Goal: Information Seeking & Learning: Learn about a topic

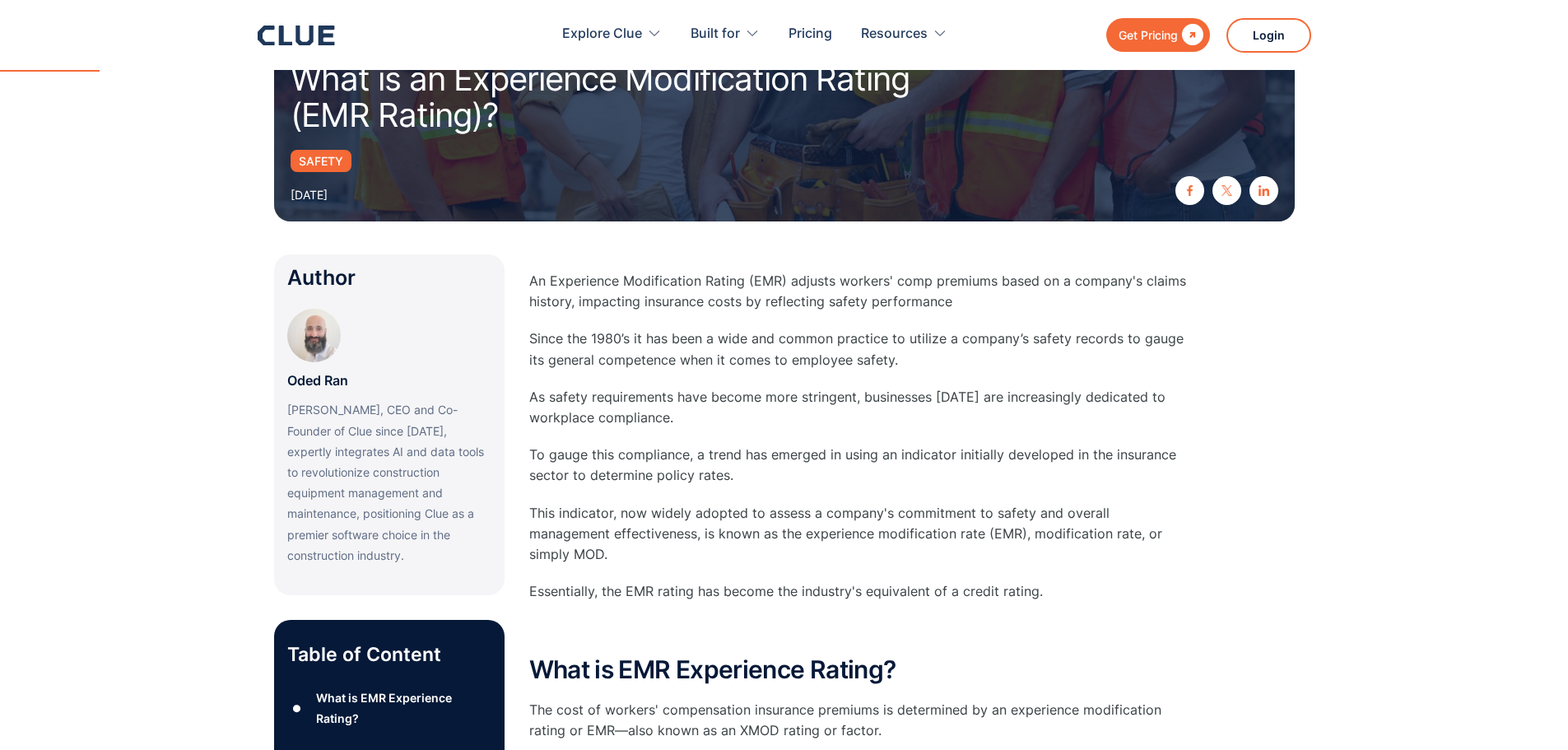
scroll to position [247, 0]
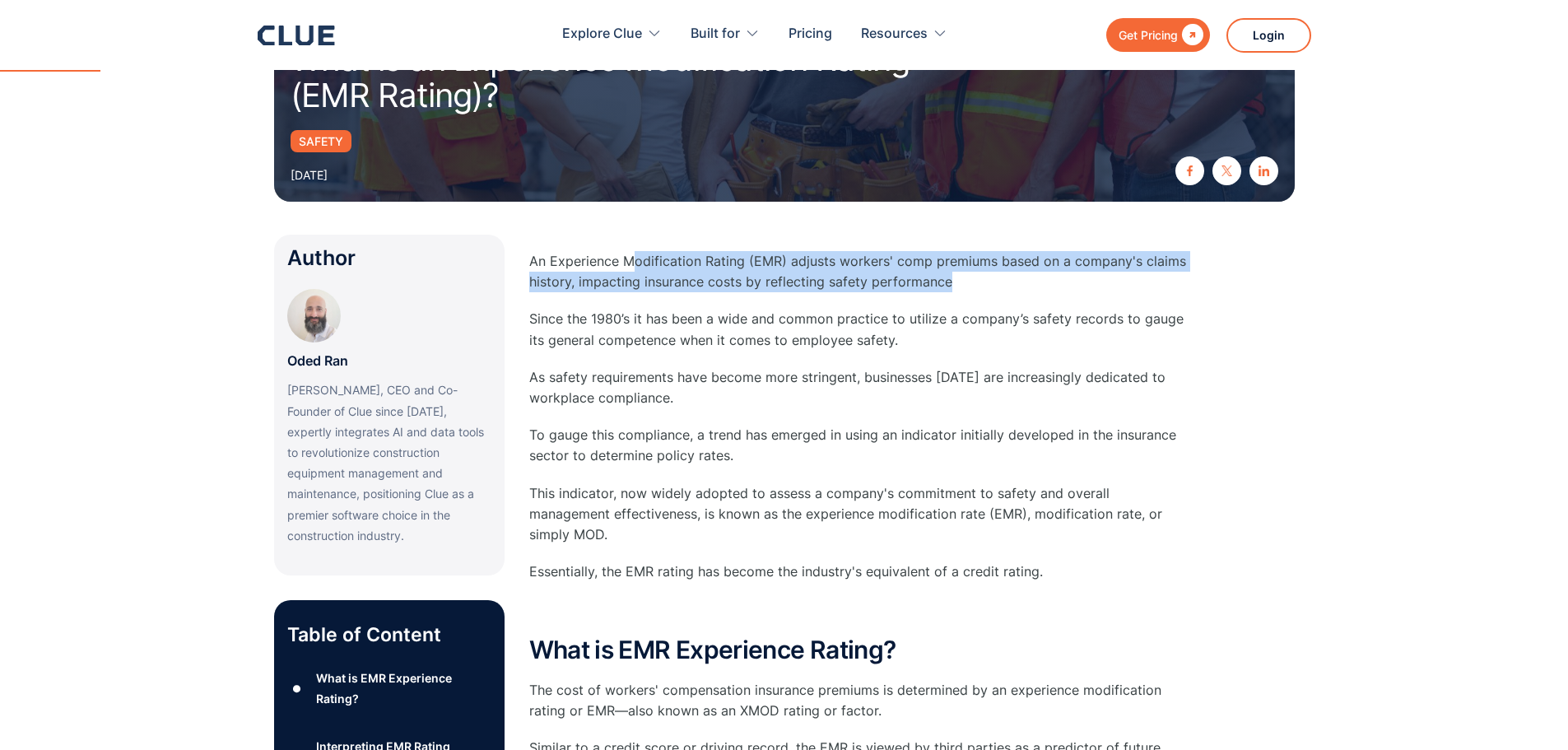
drag, startPoint x: 931, startPoint y: 255, endPoint x: 959, endPoint y: 280, distance: 37.5
click at [959, 280] on p "An Experience Modification Rating (EMR) adjusts workers' comp premiums based on…" at bounding box center [858, 272] width 659 height 41
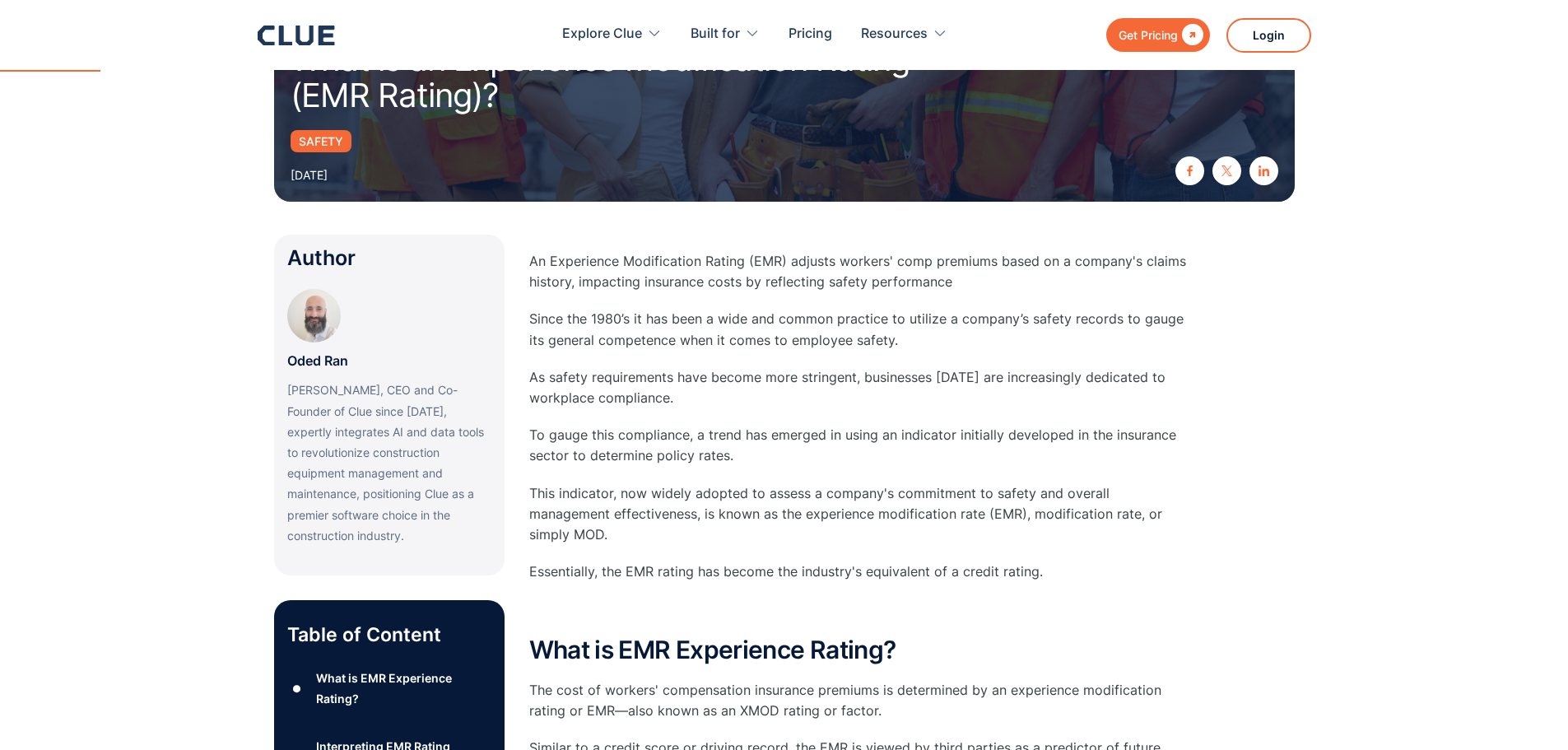
click at [838, 394] on p "As safety requirements have become more stringent, businesses [DATE] are increa…" at bounding box center [858, 387] width 659 height 41
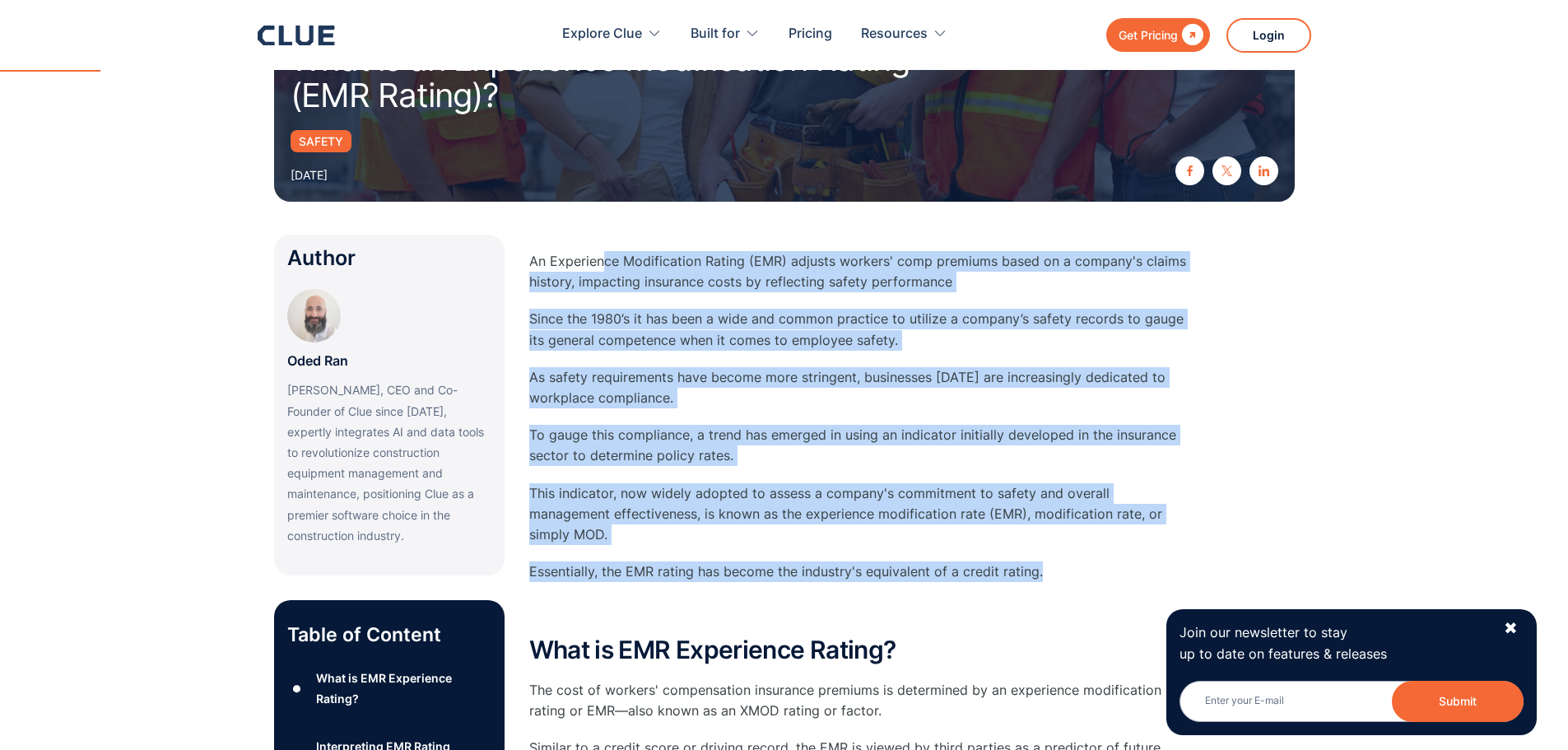
drag, startPoint x: 603, startPoint y: 259, endPoint x: 1053, endPoint y: 555, distance: 538.6
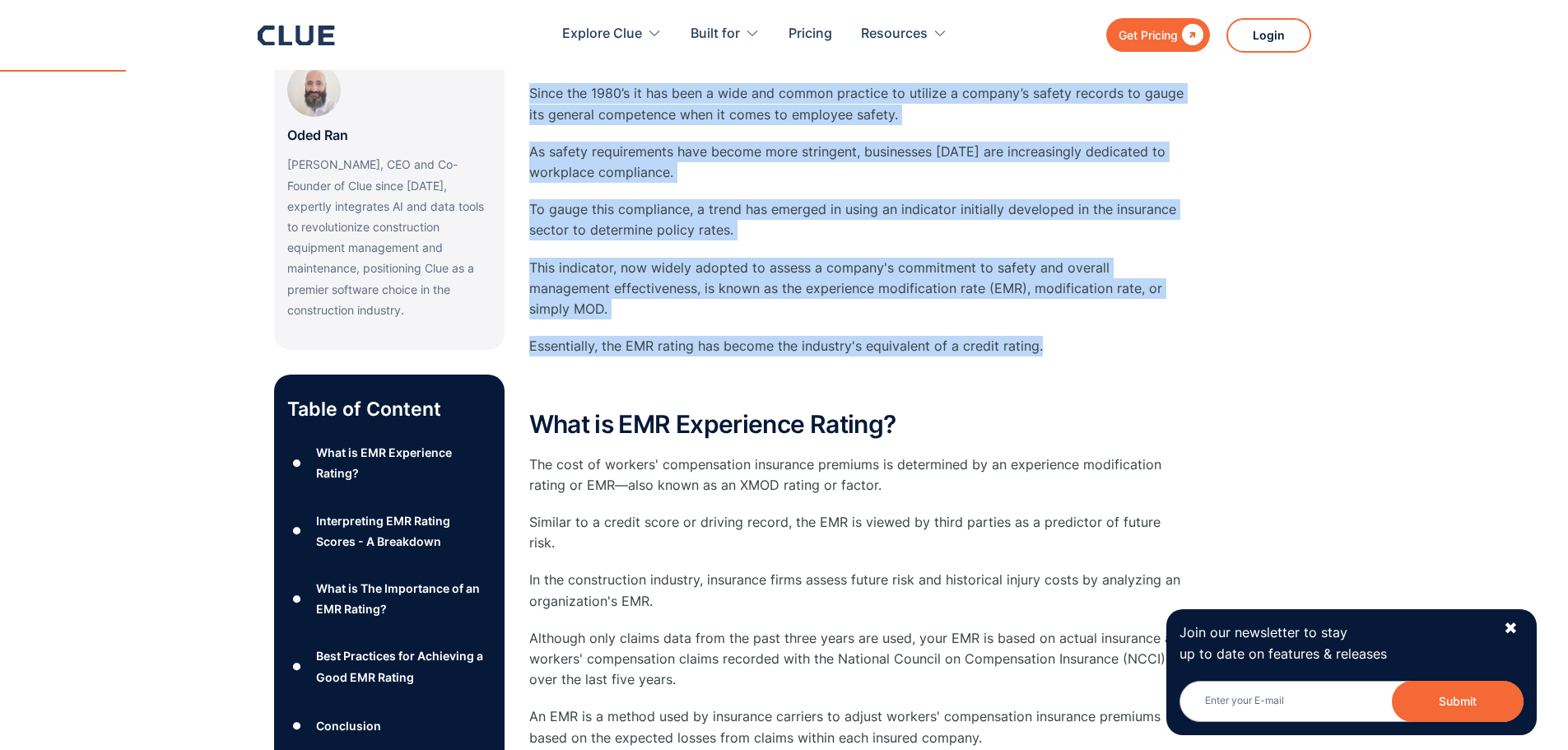
scroll to position [494, 0]
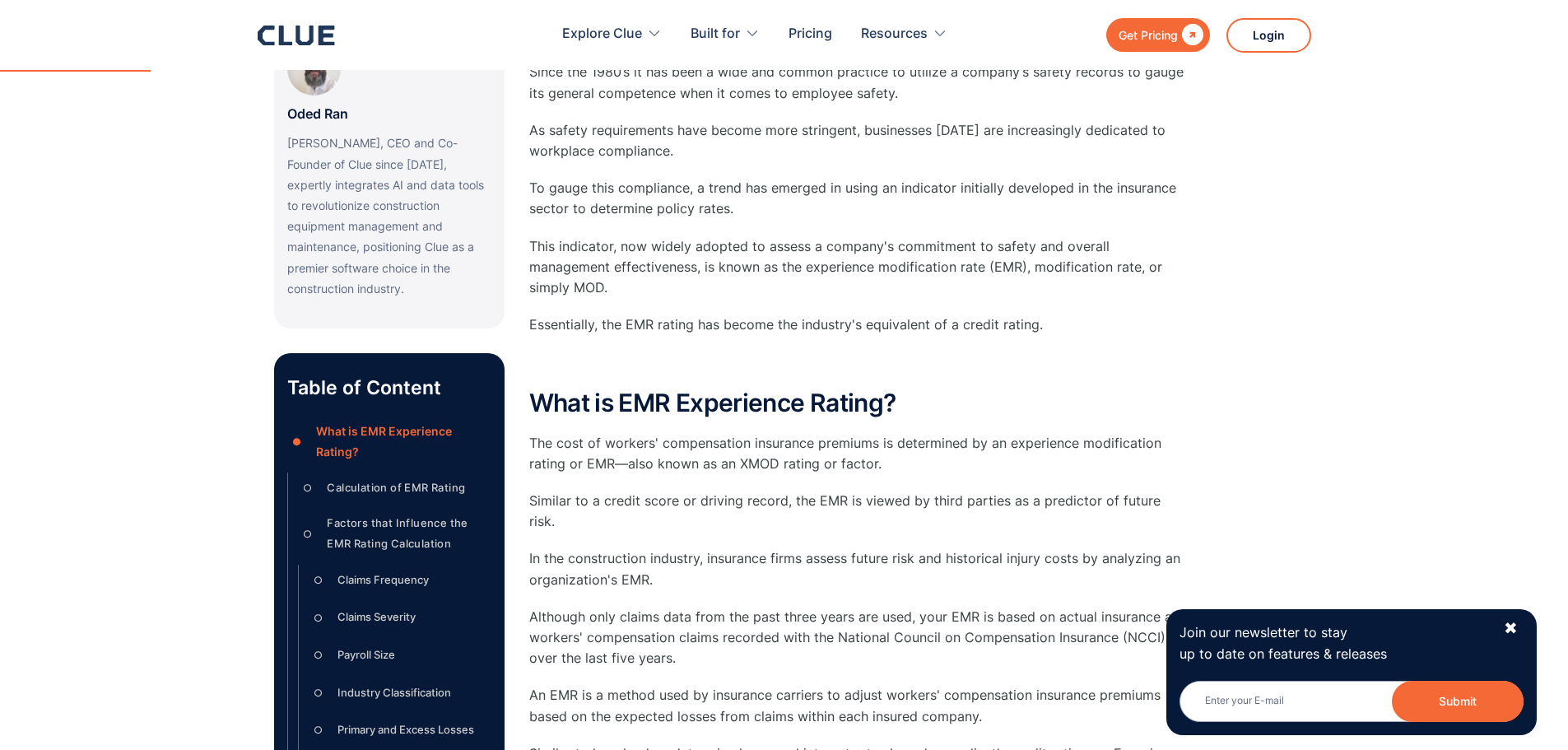
drag, startPoint x: 804, startPoint y: 305, endPoint x: 563, endPoint y: 293, distance: 241.3
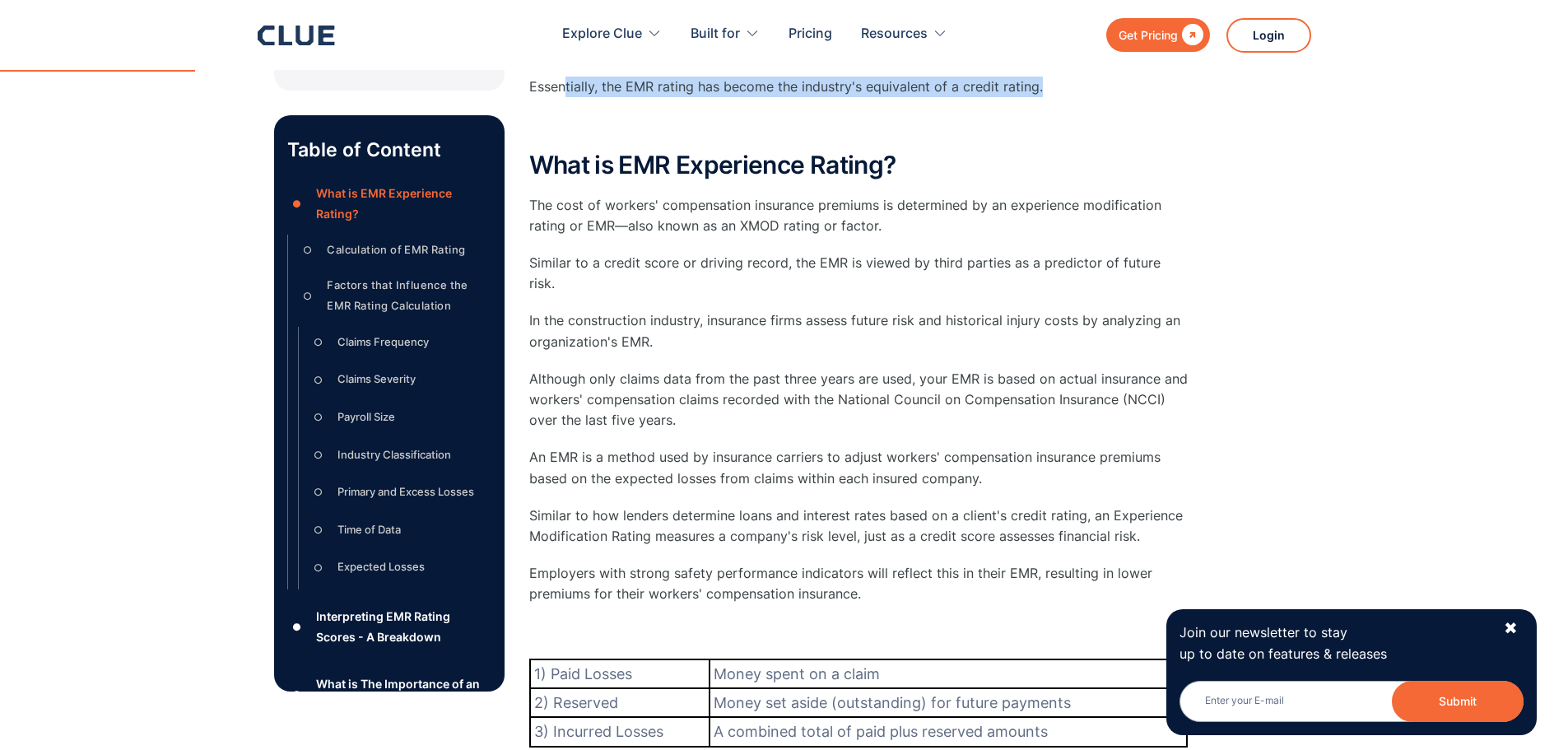
scroll to position [741, 0]
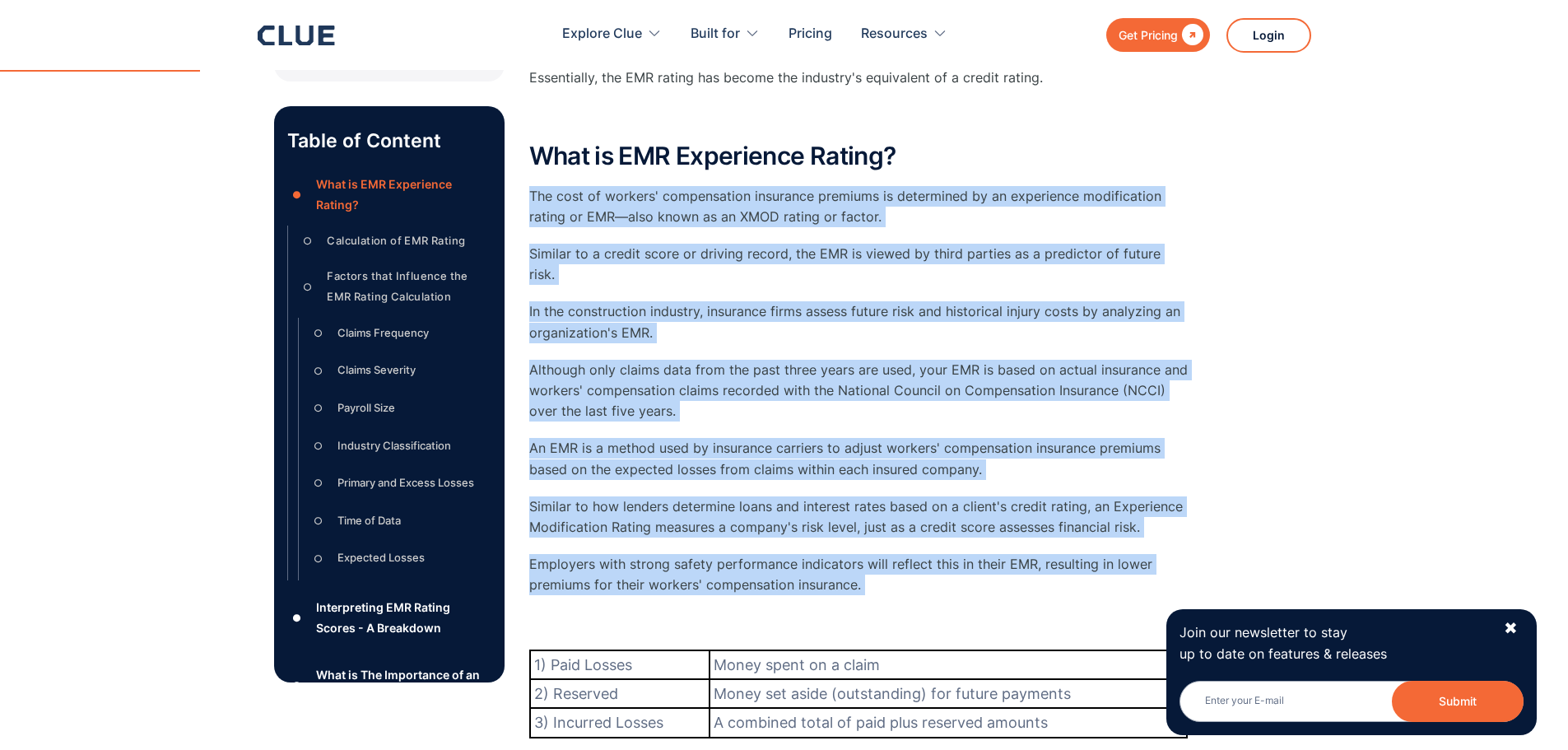
drag, startPoint x: 886, startPoint y: 556, endPoint x: 526, endPoint y: 164, distance: 532.2
click at [833, 362] on p "Although only claims data from the past three years are used, your EMR is based…" at bounding box center [858, 391] width 659 height 62
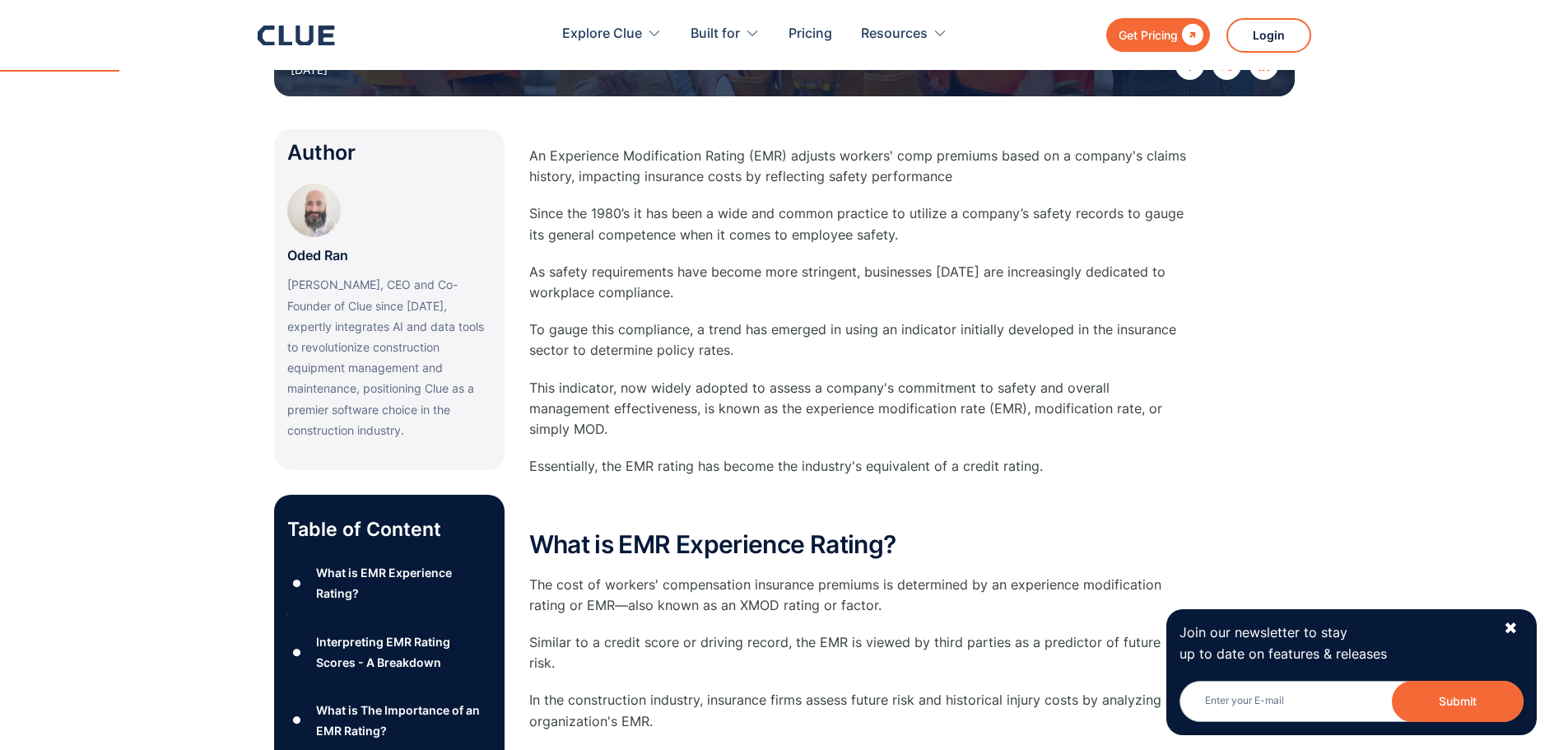
scroll to position [329, 0]
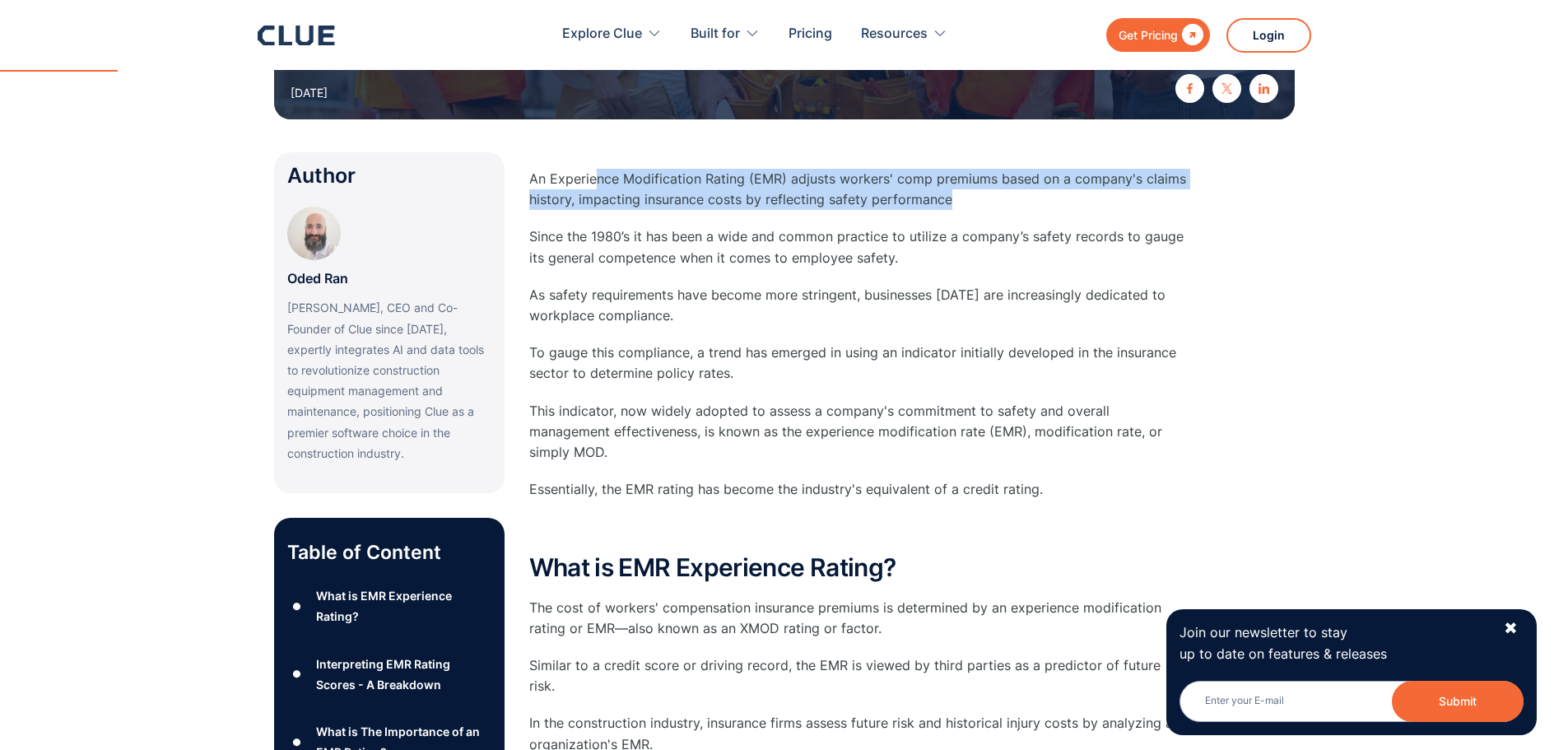
drag, startPoint x: 593, startPoint y: 178, endPoint x: 1014, endPoint y: 197, distance: 421.4
click at [1014, 197] on p "An Experience Modification Rating (EMR) adjusts workers' comp premiums based on…" at bounding box center [858, 189] width 659 height 41
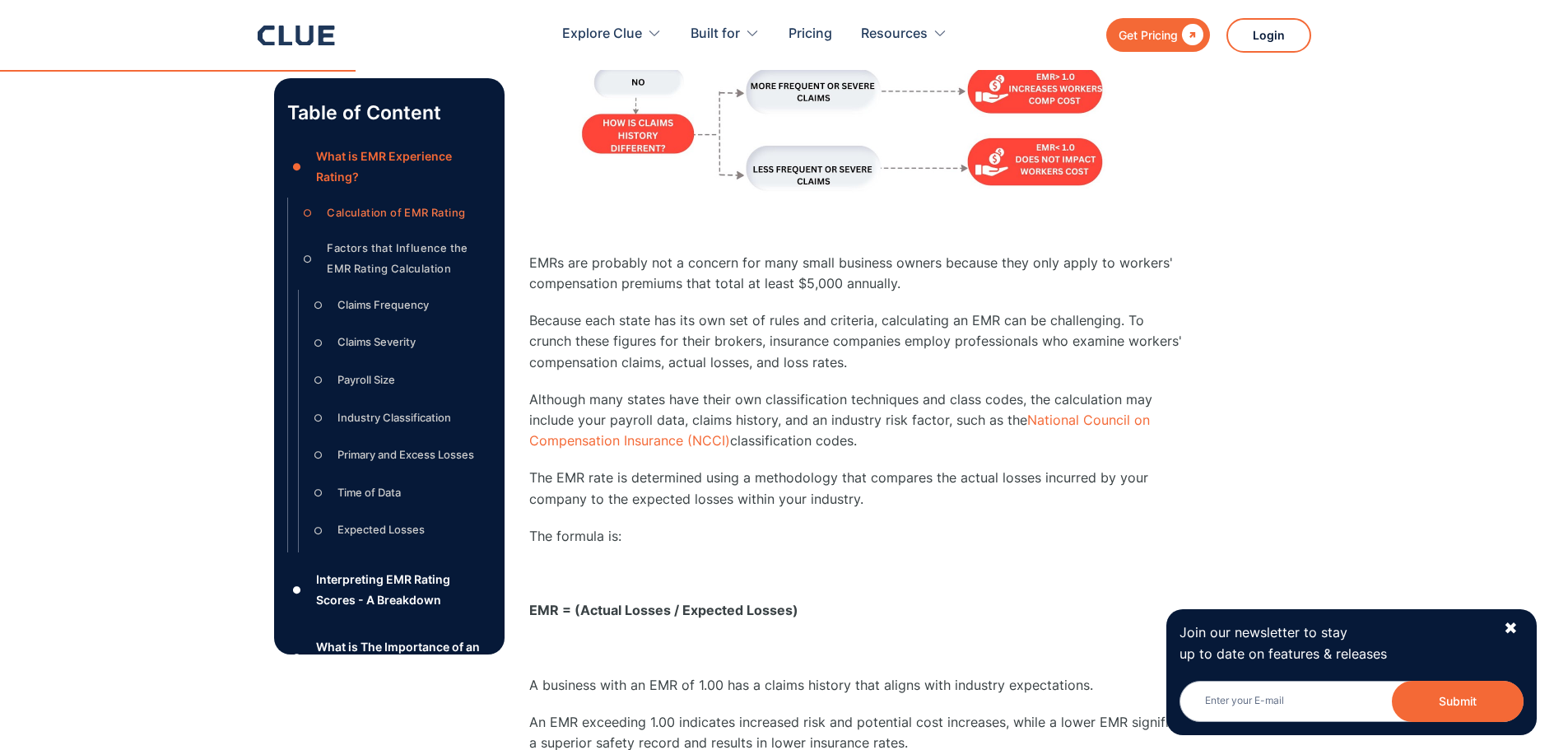
scroll to position [1976, 0]
